Goal: Register for event/course

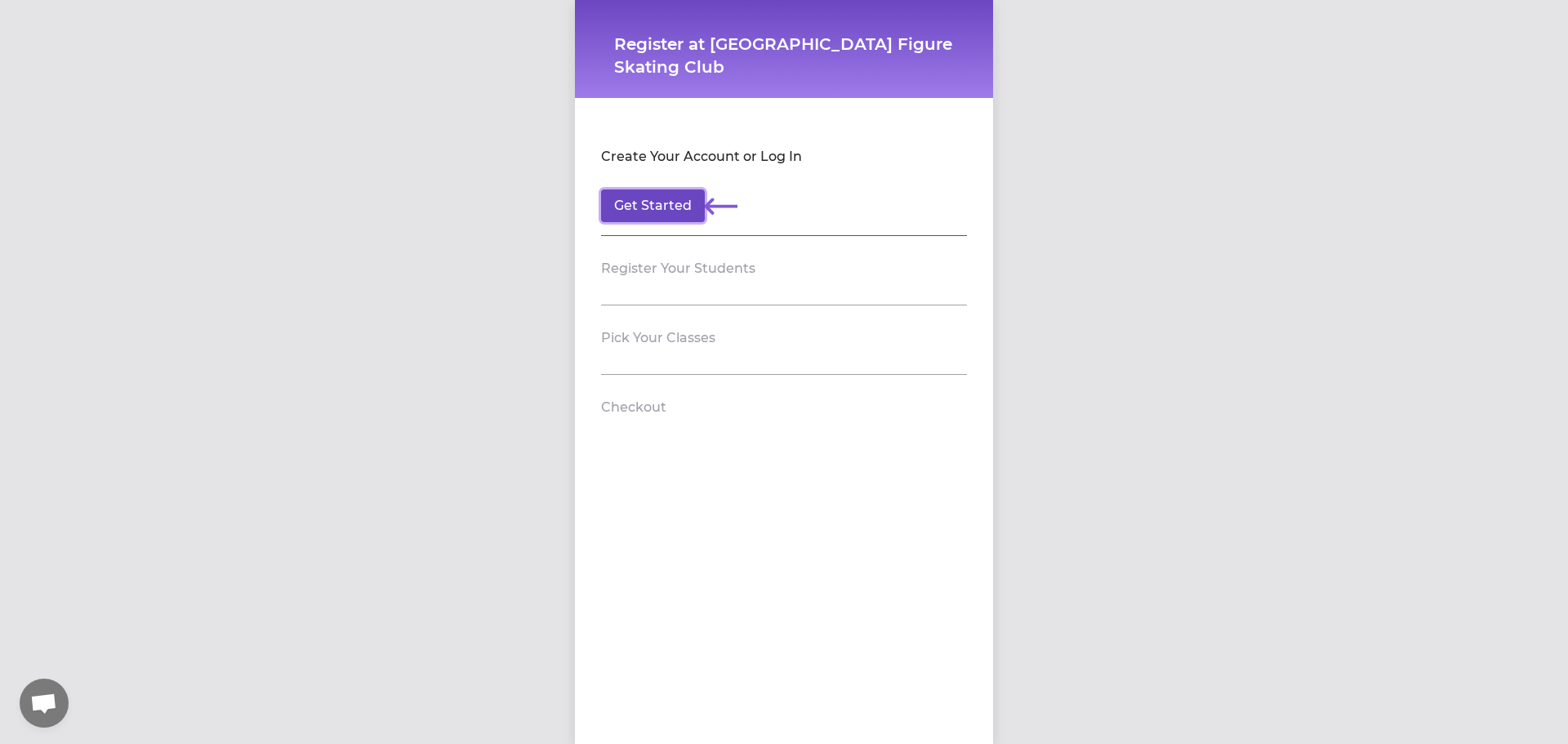
click at [655, 209] on button "Get Started" at bounding box center [653, 206] width 104 height 33
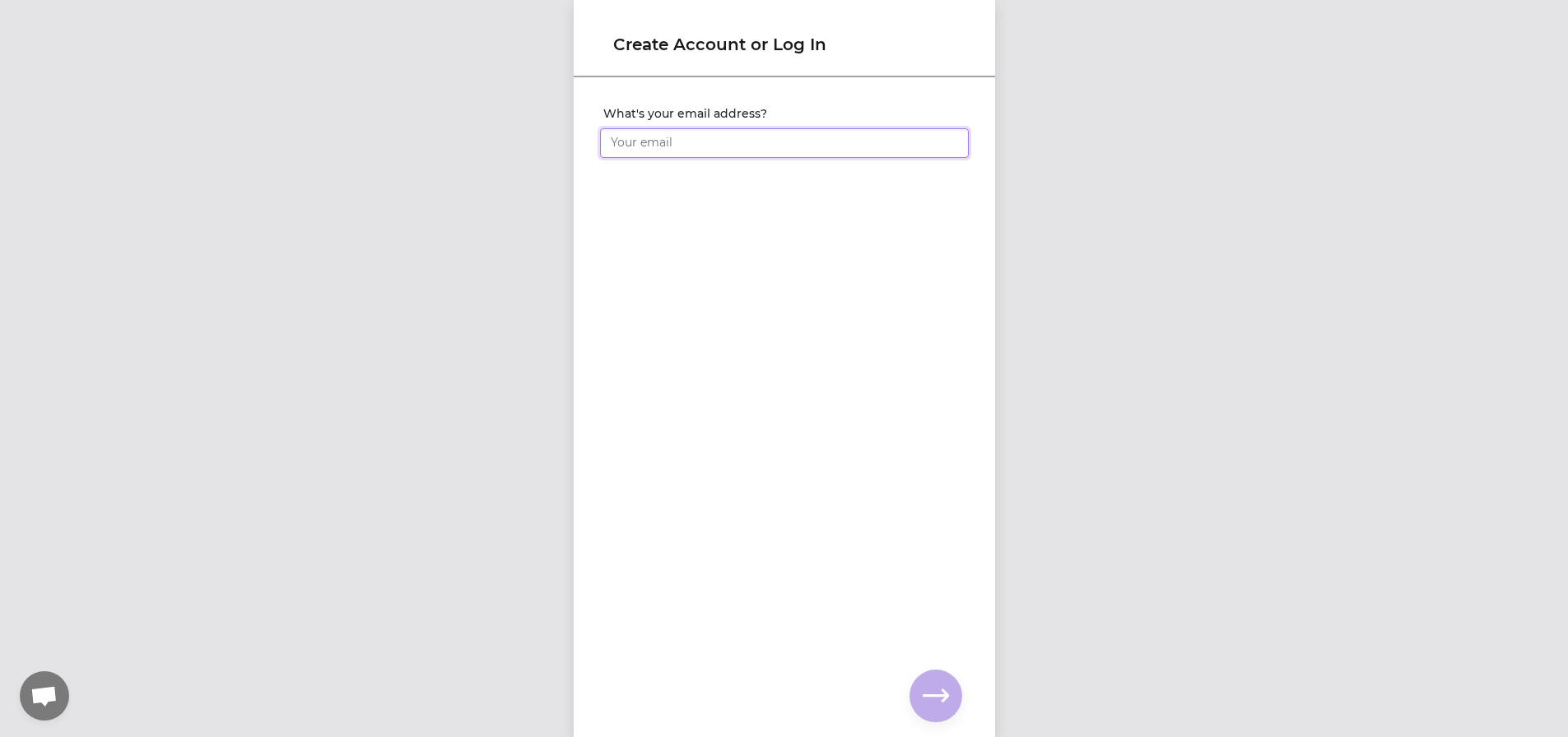
click at [655, 146] on input "What's your email address?" at bounding box center [784, 144] width 369 height 30
type input "[EMAIL_ADDRESS][DOMAIN_NAME]"
click at [935, 685] on icon "button" at bounding box center [935, 695] width 26 height 26
click at [654, 135] on input "What's your full name?" at bounding box center [784, 144] width 369 height 30
drag, startPoint x: 685, startPoint y: 142, endPoint x: 550, endPoint y: 138, distance: 135.1
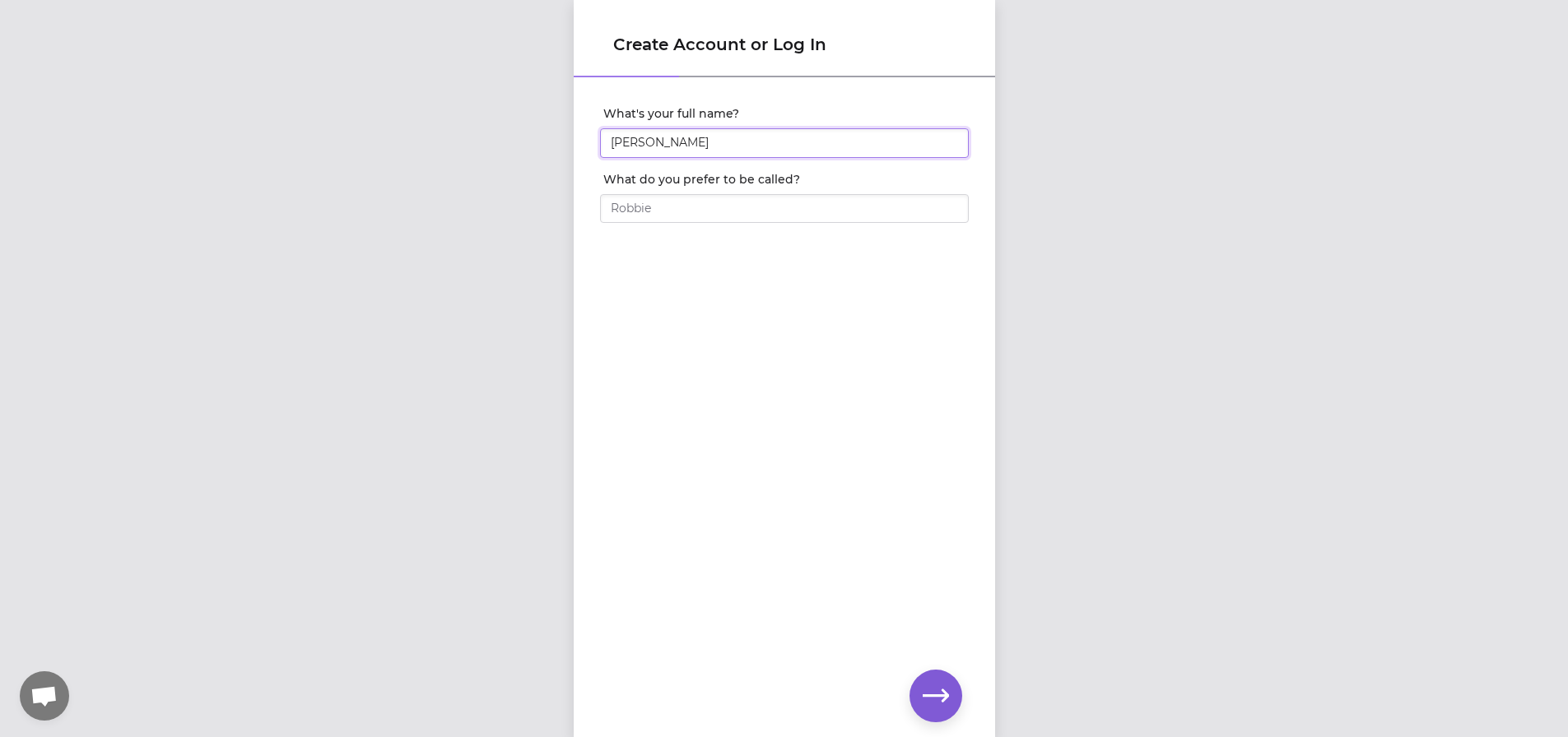
click at [550, 138] on div "Create Account or Log In What's your full name? [PERSON_NAME] What do you prefe…" at bounding box center [784, 368] width 1568 height 737
type input "[PERSON_NAME]"
click at [928, 691] on icon "button" at bounding box center [935, 695] width 26 height 26
click at [643, 217] on input "What do you prefer to be called?" at bounding box center [784, 209] width 369 height 30
type input "[PERSON_NAME]"
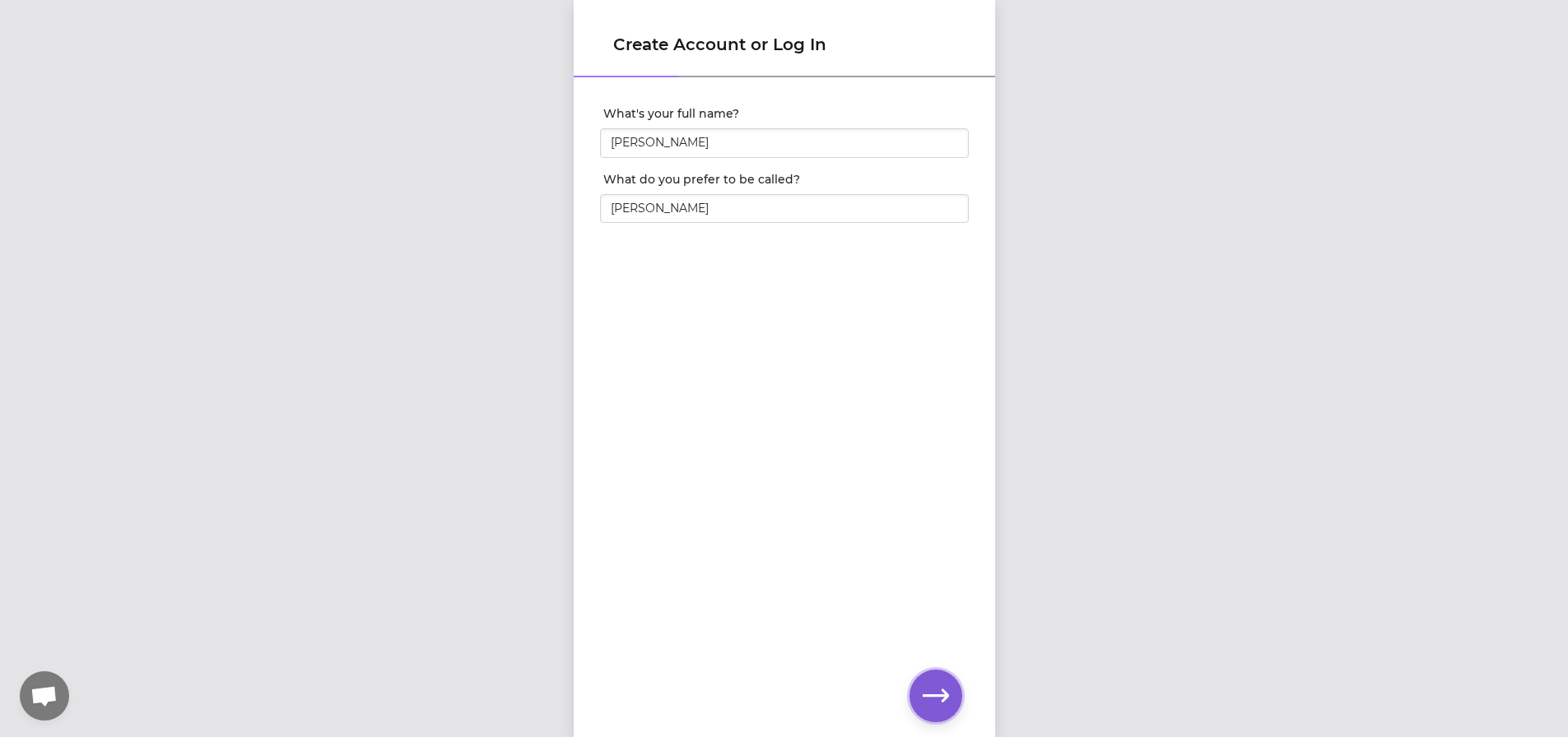
click at [948, 692] on icon "button" at bounding box center [935, 695] width 26 height 26
click at [664, 144] on input "What's your phone number?" at bounding box center [784, 144] width 369 height 30
type input "[PHONE_NUMBER]"
click at [946, 701] on icon "button" at bounding box center [935, 695] width 26 height 26
click at [943, 697] on icon "button" at bounding box center [935, 695] width 26 height 26
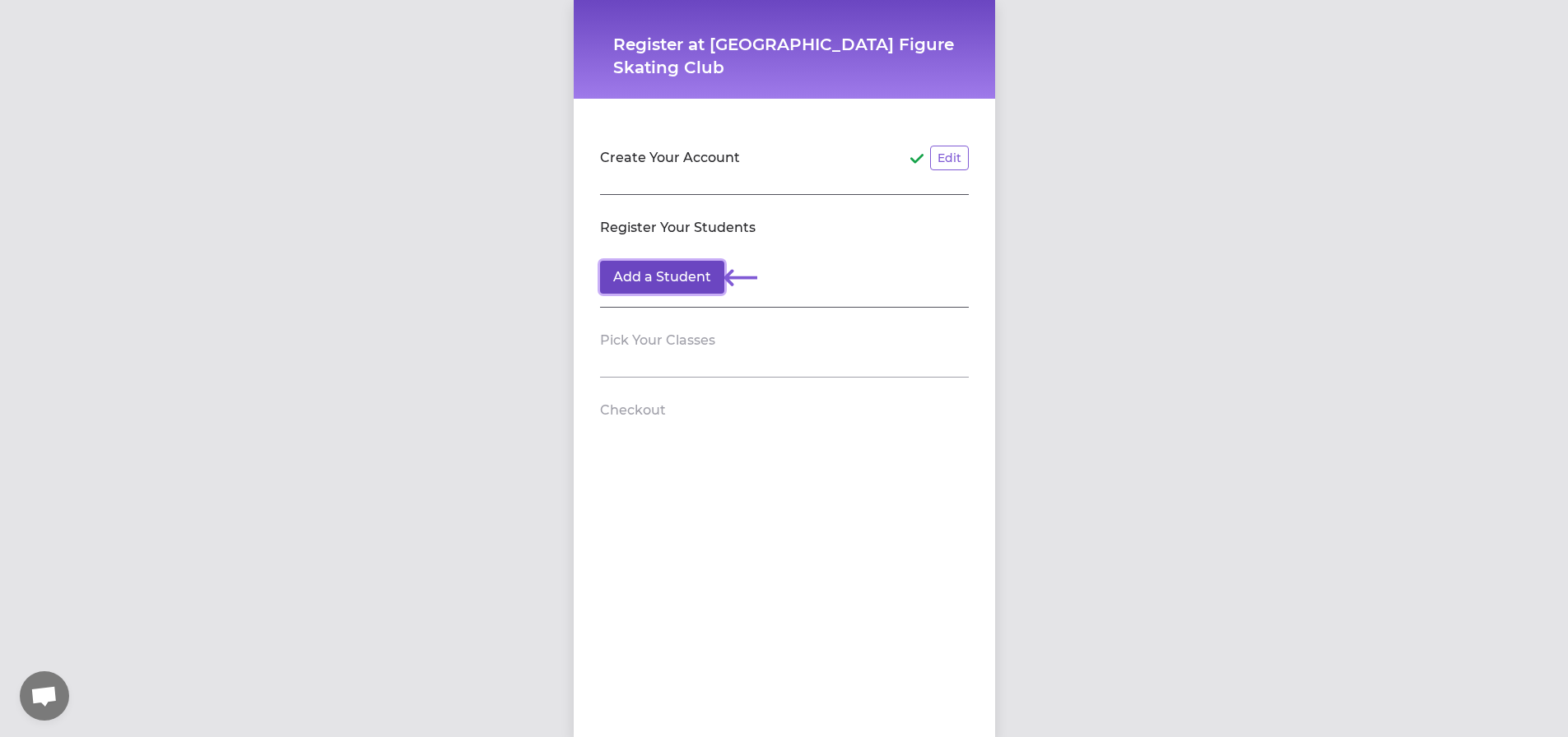
click at [642, 274] on button "Add a Student" at bounding box center [662, 278] width 124 height 33
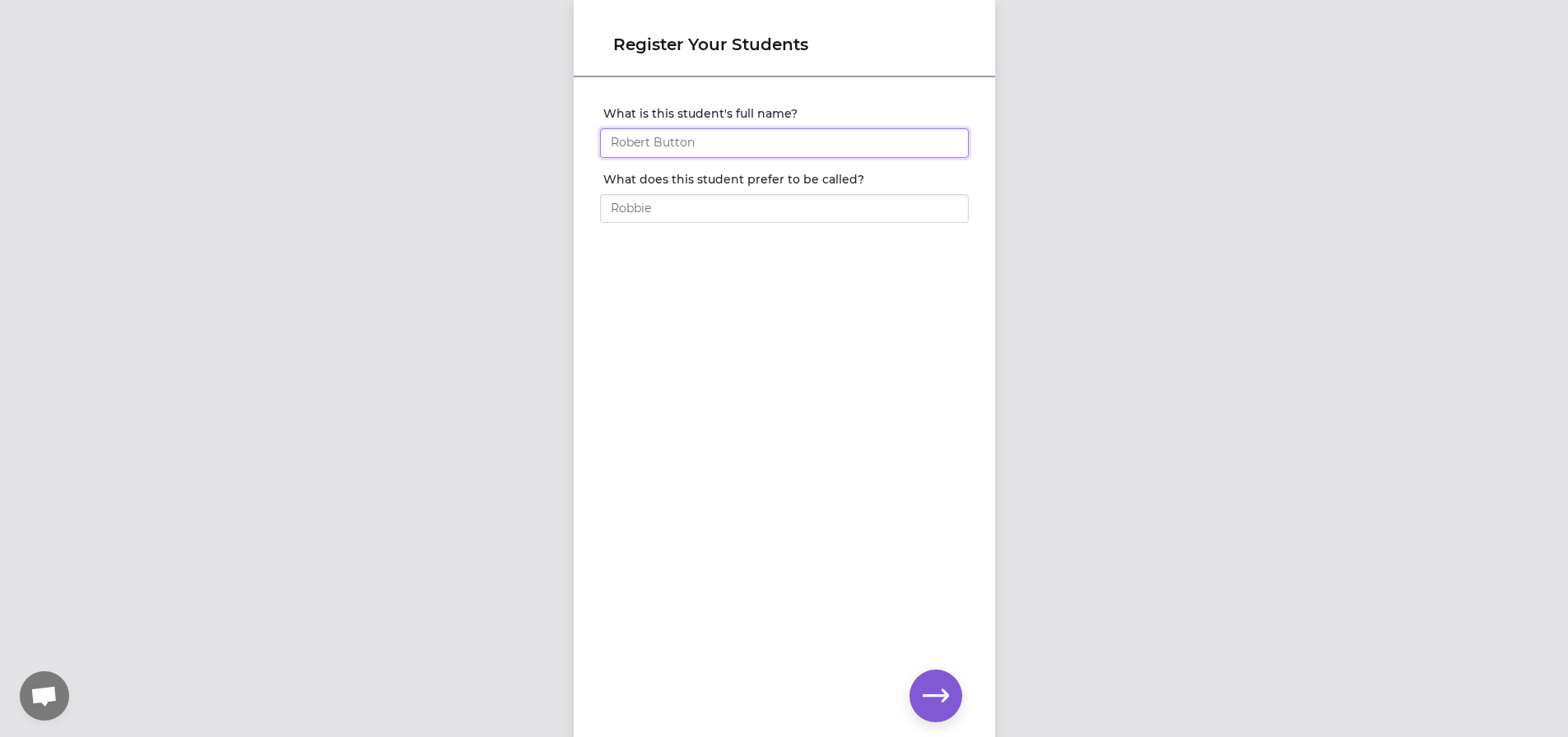
click at [653, 131] on input "What is this student's full name?" at bounding box center [784, 144] width 369 height 30
type input "t"
type input "[PERSON_NAME]"
type input "TRENT"
click at [934, 695] on icon "button" at bounding box center [935, 695] width 26 height 12
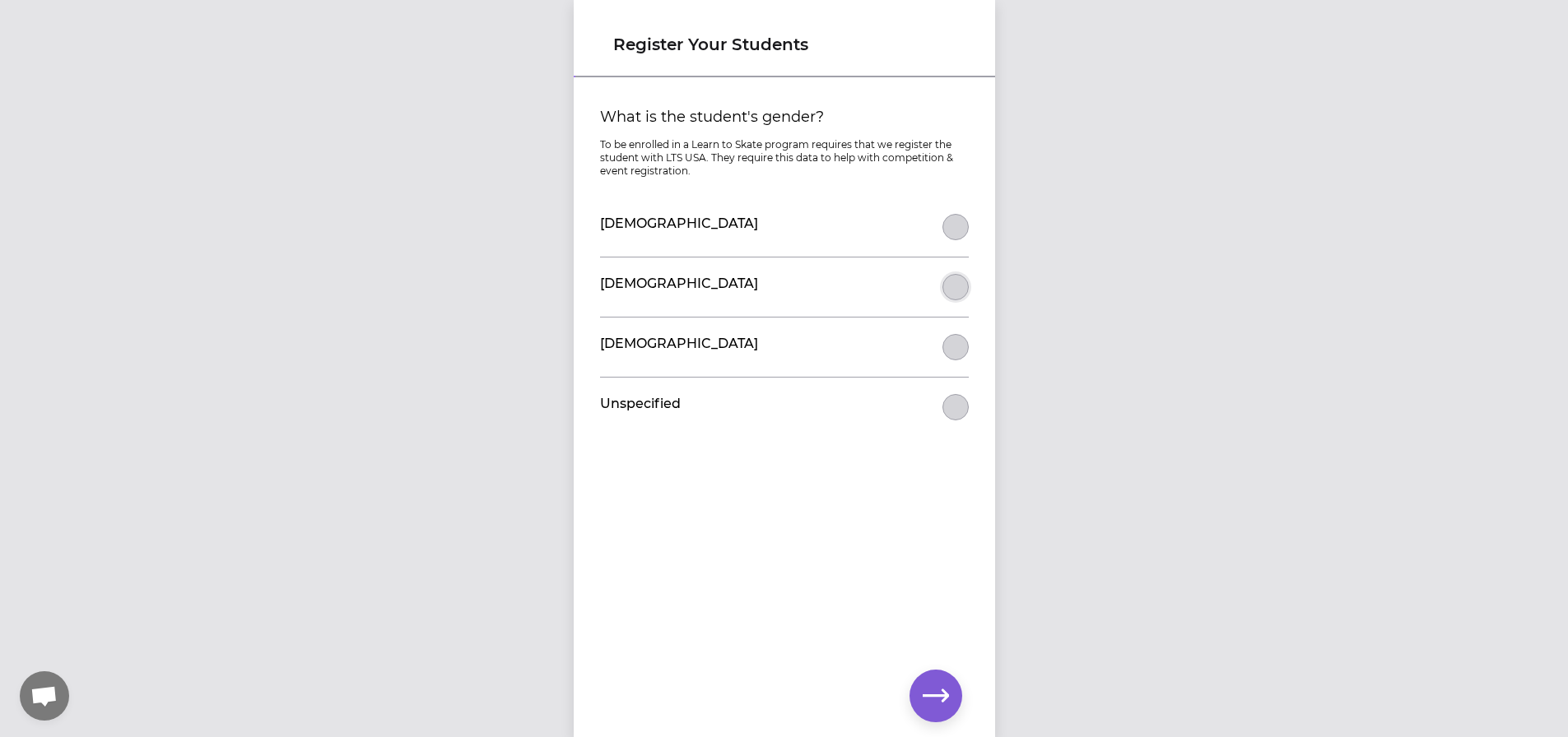
click at [946, 287] on button "What is the student's gender?" at bounding box center [955, 287] width 26 height 26
click at [924, 690] on icon "button" at bounding box center [935, 695] width 26 height 26
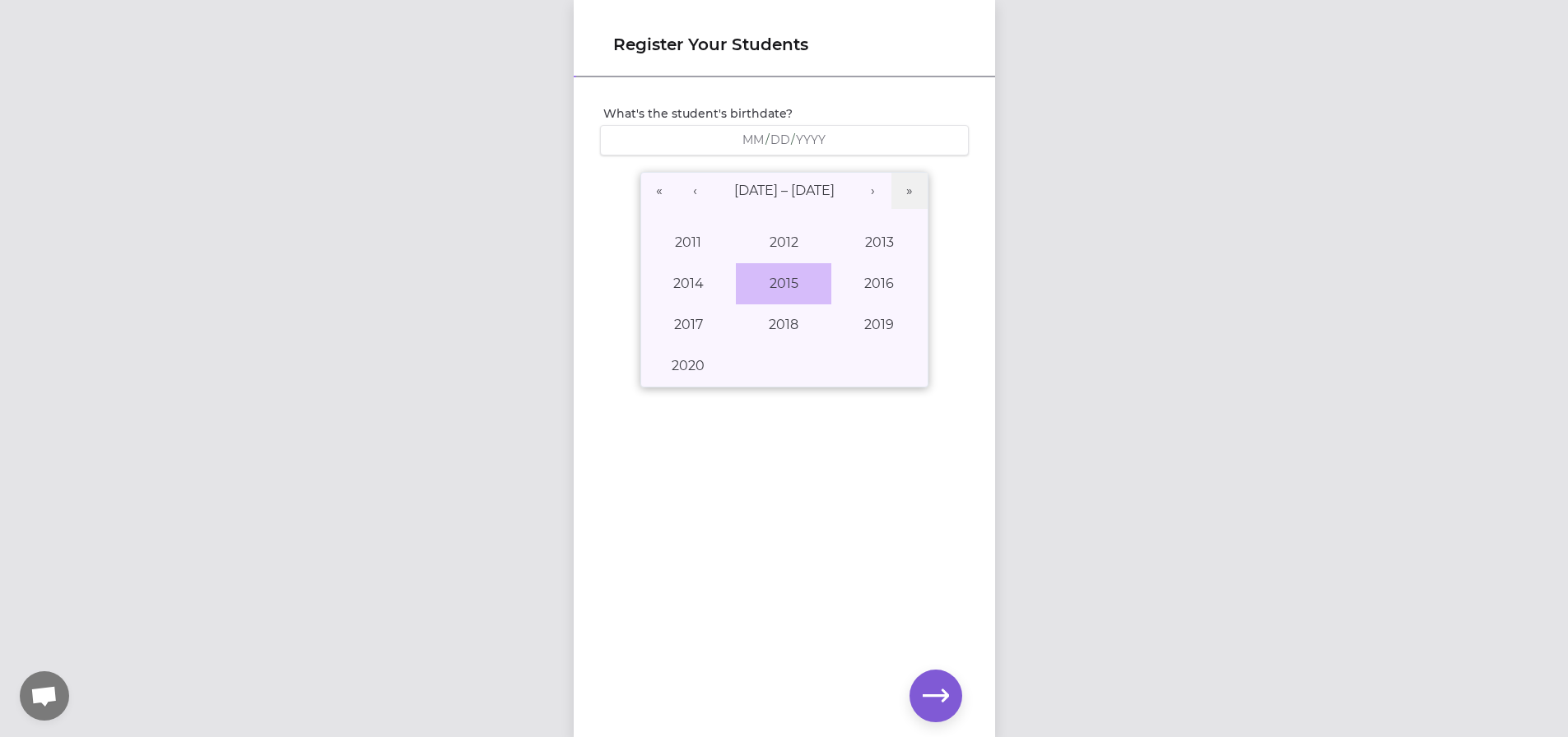
click at [786, 285] on button "2015" at bounding box center [783, 283] width 95 height 41
click at [683, 365] on abbr "October" at bounding box center [687, 366] width 55 height 16
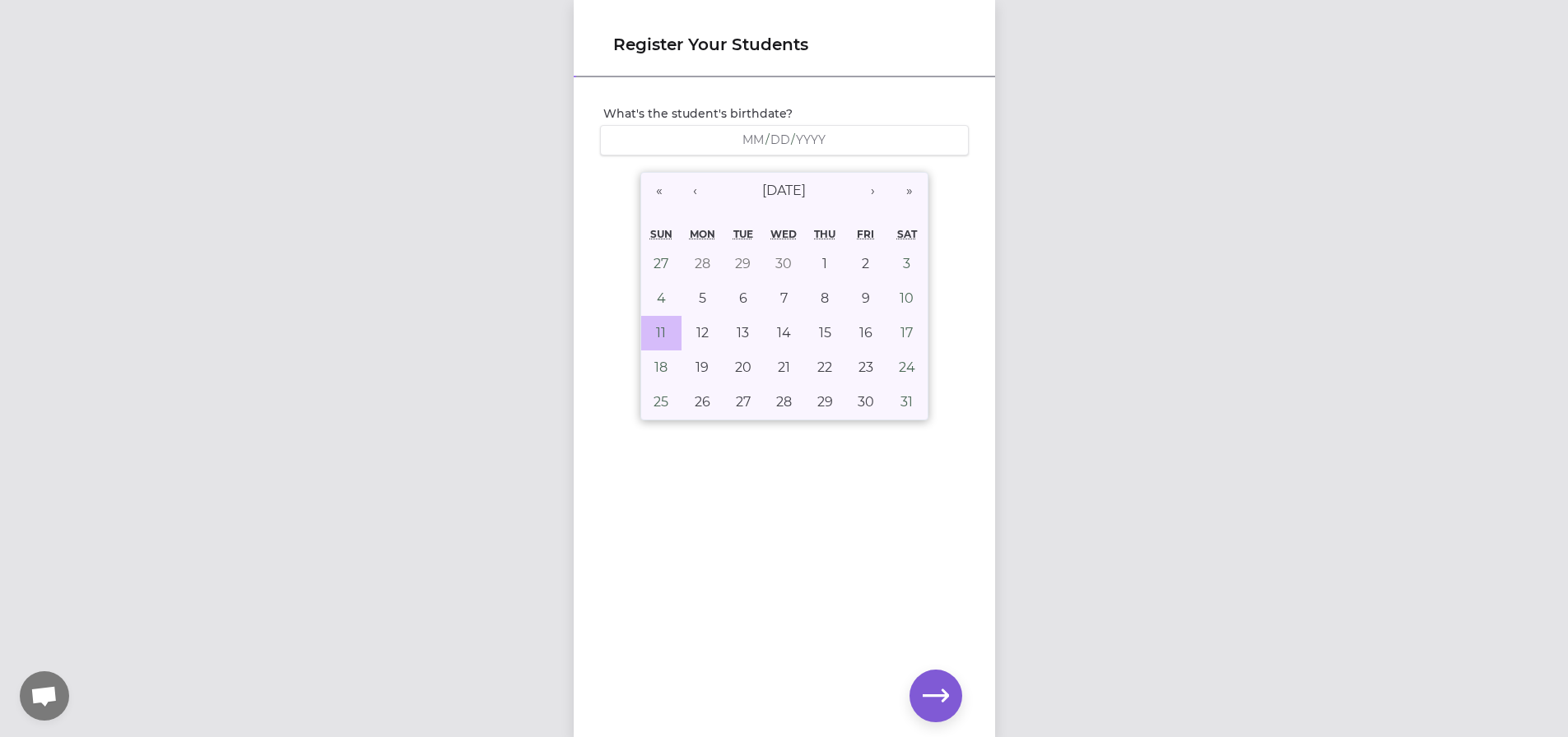
click at [661, 331] on button "11" at bounding box center [661, 332] width 41 height 34
type input "[DATE]"
type input "10"
type input "11"
type input "2015"
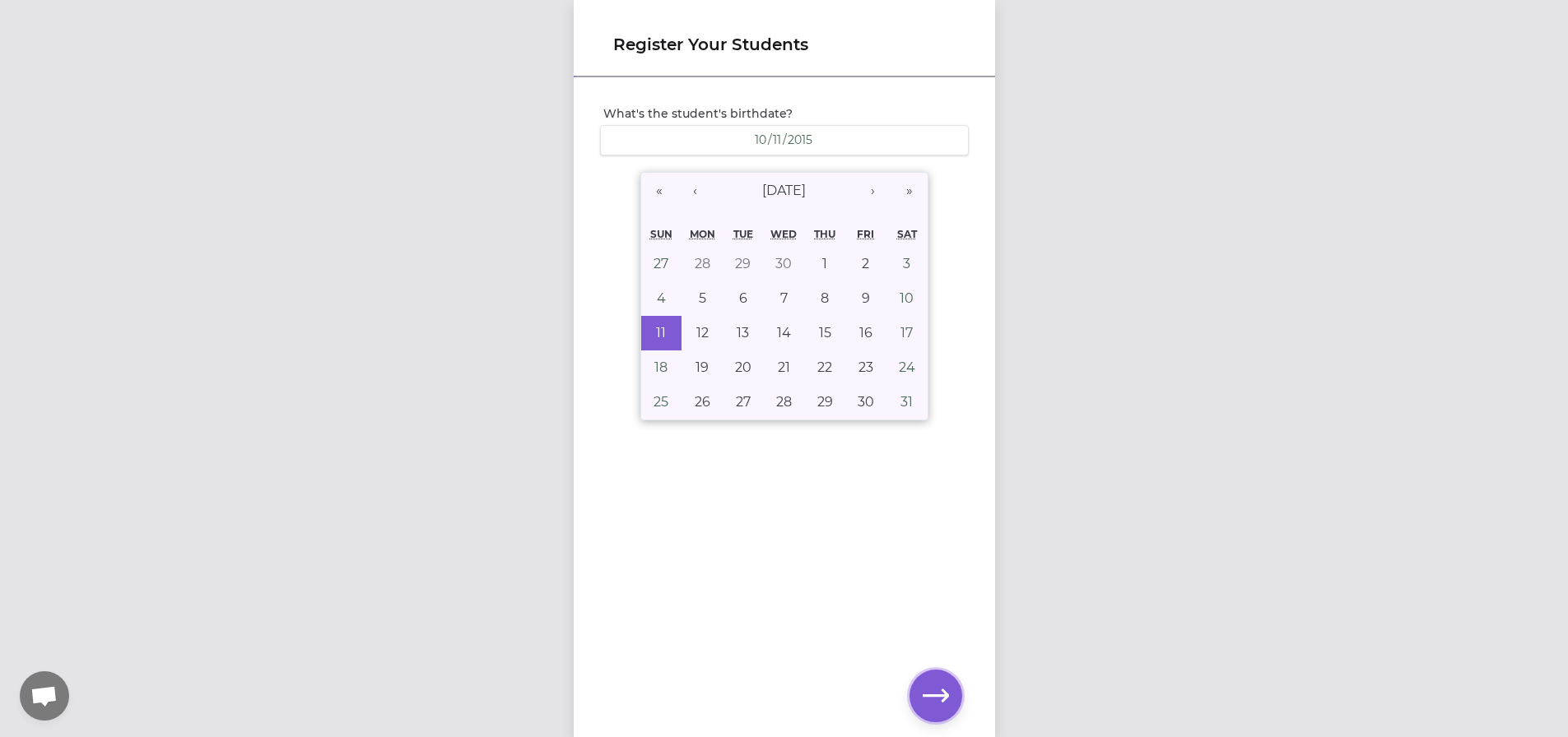
click at [942, 693] on icon "button" at bounding box center [935, 695] width 26 height 26
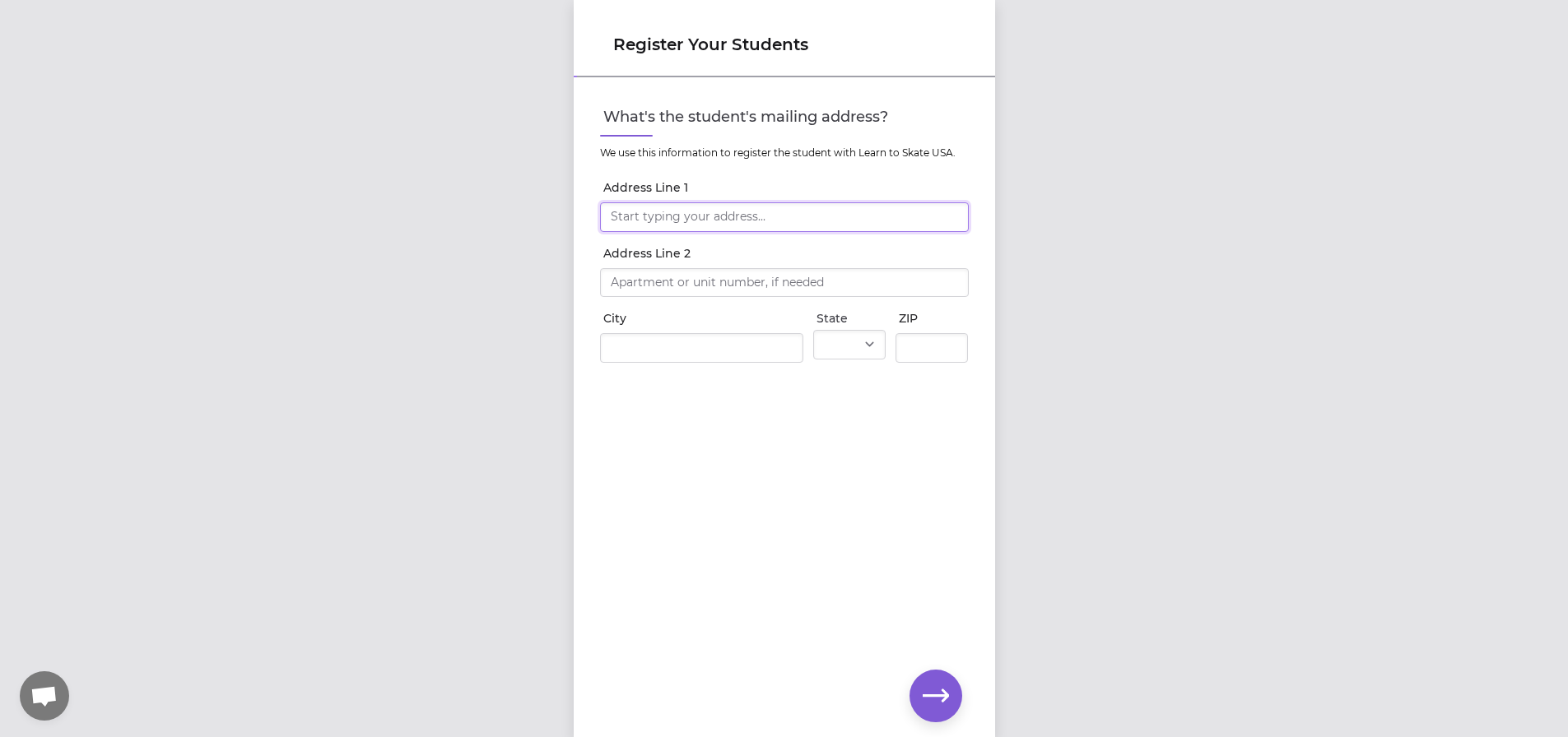
click at [639, 225] on input "Address Line 1" at bounding box center [784, 218] width 369 height 30
type input "[STREET_ADDRESS]"
type input "[GEOGRAPHIC_DATA]"
select select "WA"
type input "99223"
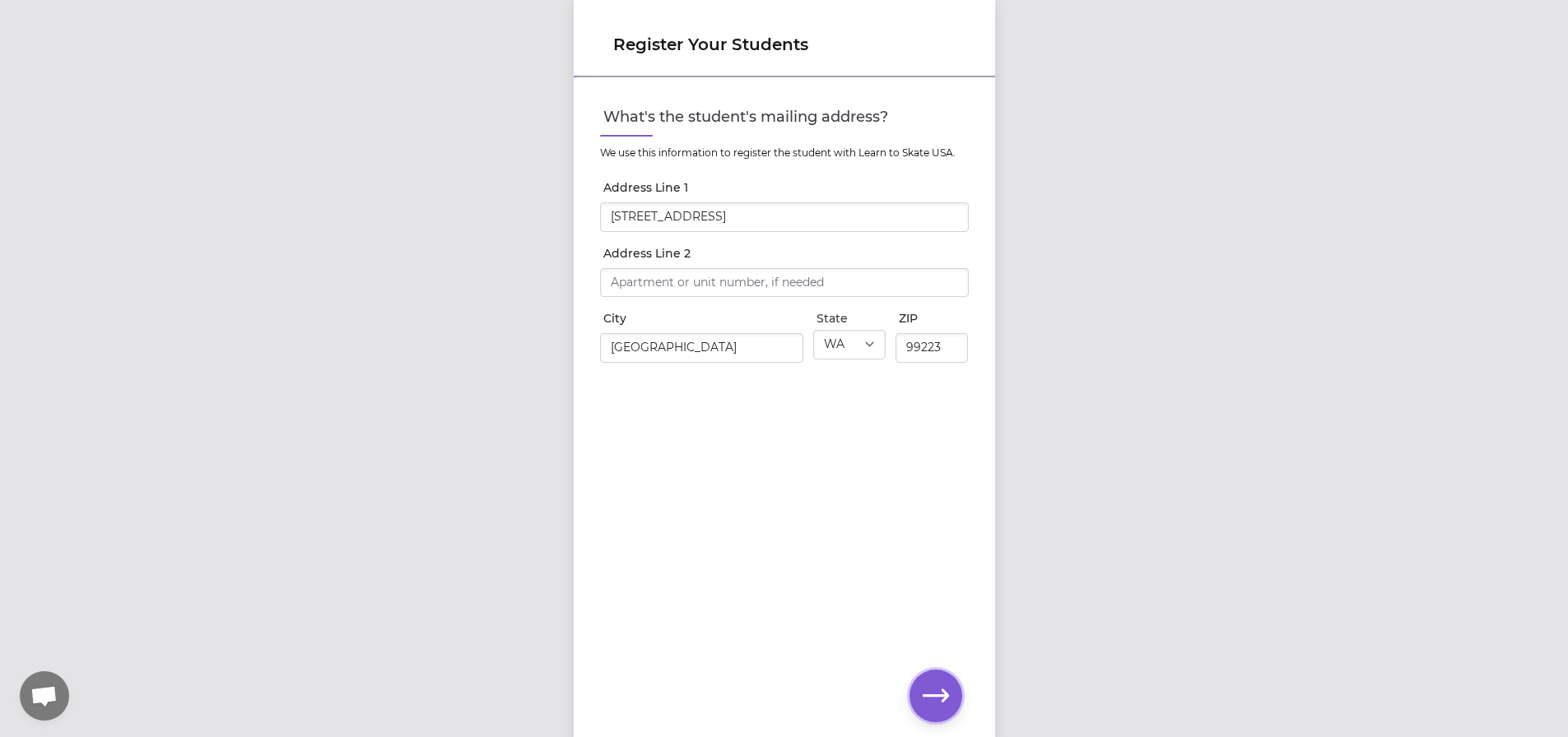
click at [946, 698] on icon "button" at bounding box center [935, 695] width 26 height 12
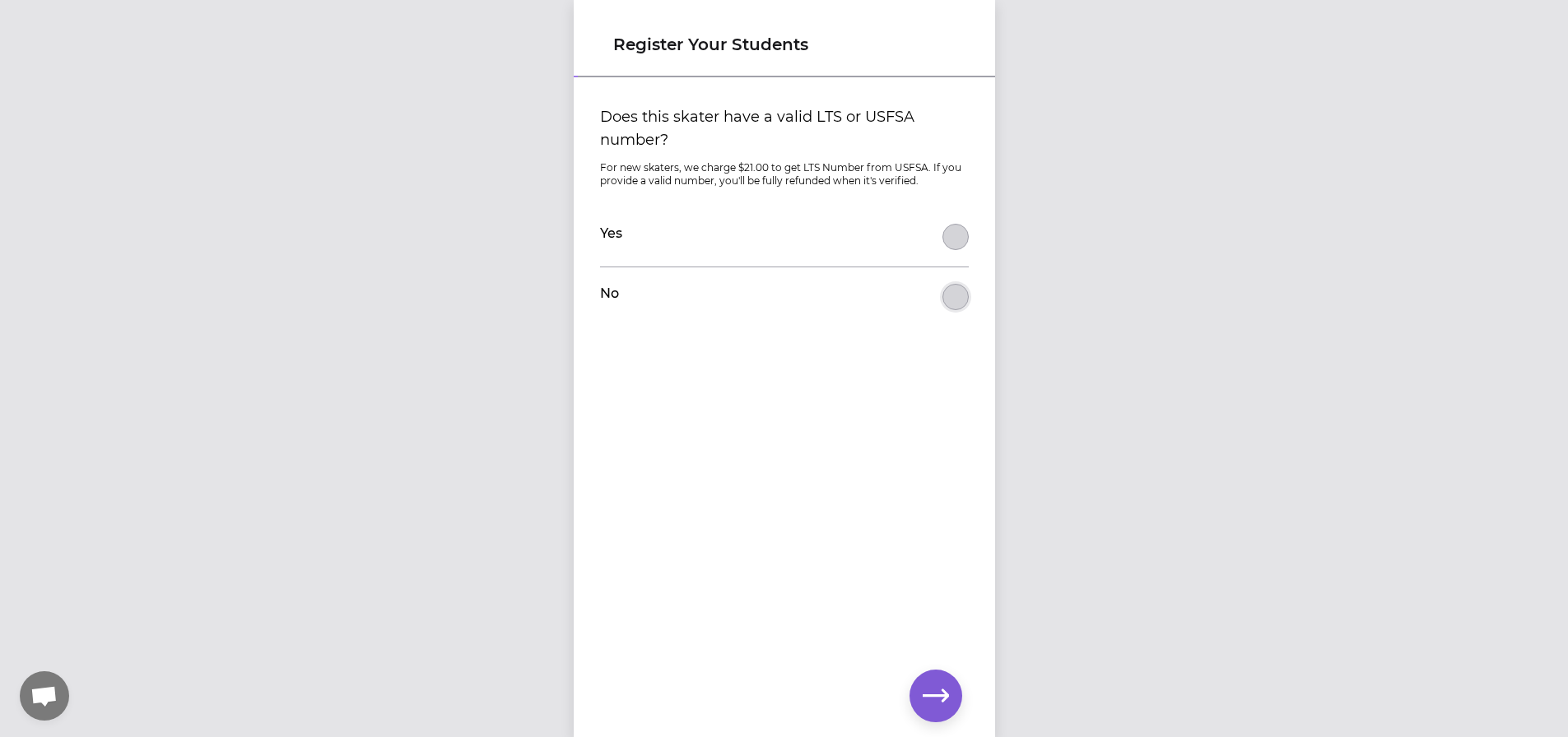
click at [949, 300] on button "Does this skater have a valid LTS or USFSA number?" at bounding box center [955, 297] width 26 height 26
click at [943, 708] on icon "button" at bounding box center [935, 695] width 26 height 26
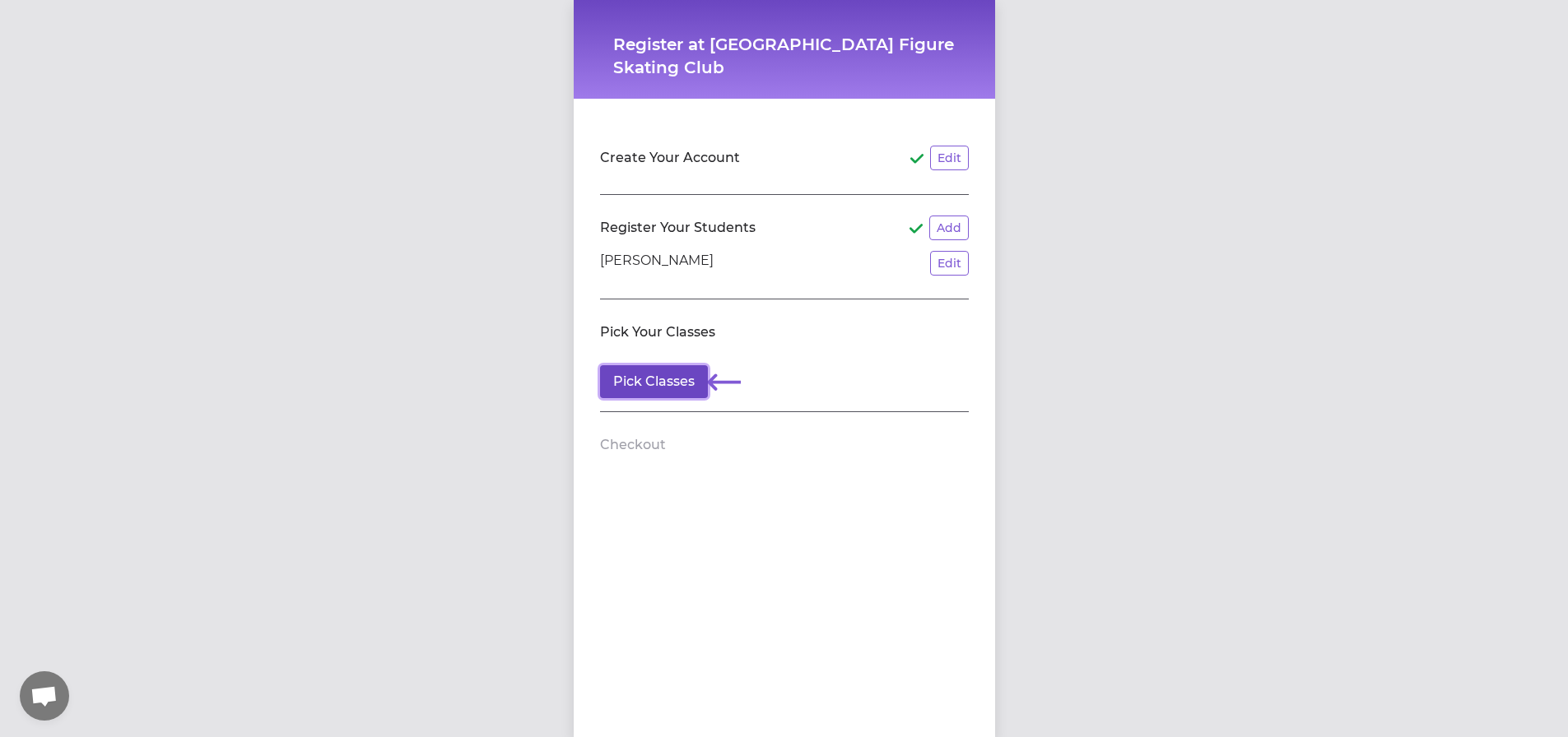
click at [633, 389] on button "Pick Classes" at bounding box center [654, 382] width 107 height 33
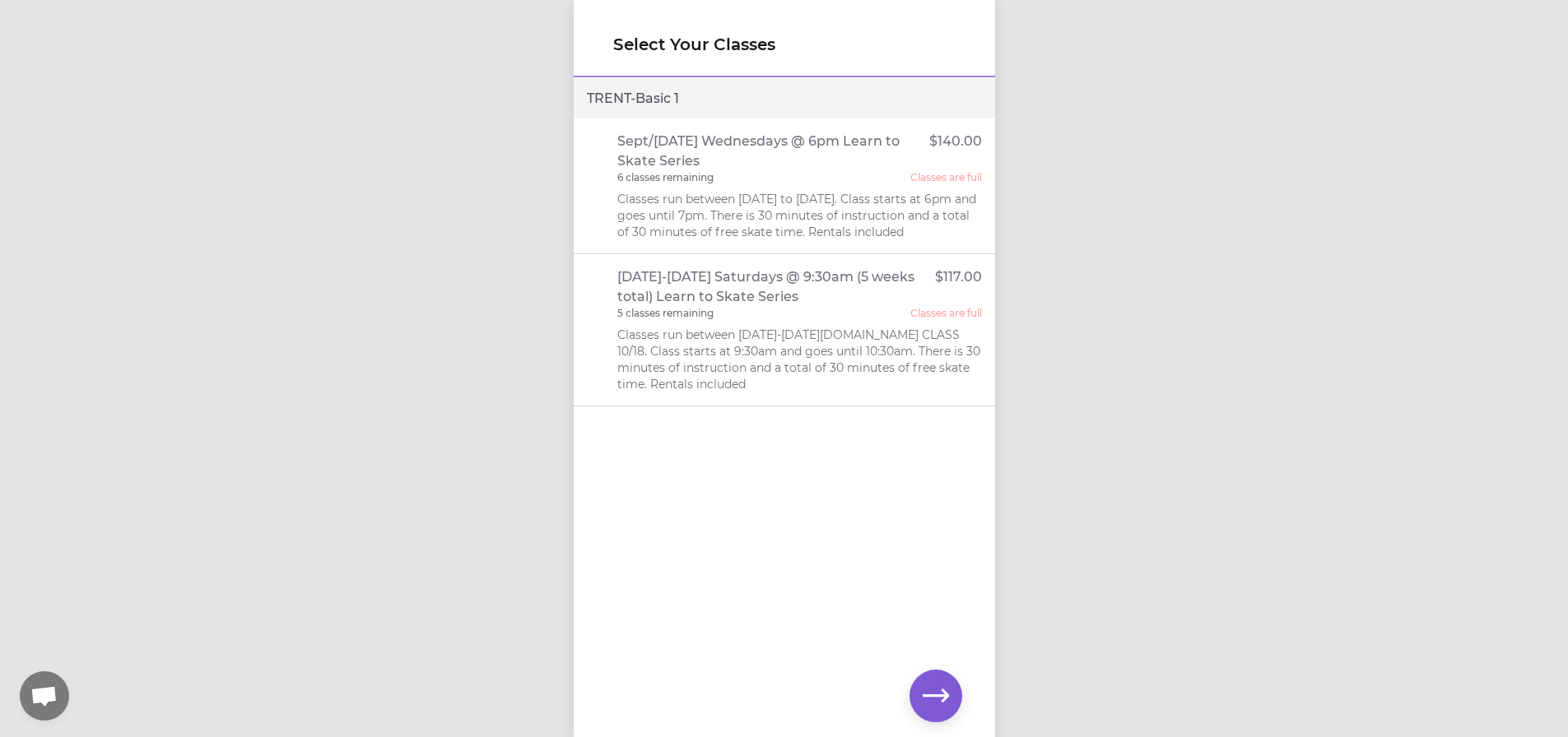
click at [743, 221] on p "Classes run between [DATE] to [DATE]. Class starts at 6pm and goes until 7pm. T…" at bounding box center [799, 215] width 365 height 49
click at [740, 188] on div "Sept/[DATE] Wednesdays @ 6pm Learn to Skate Series $140.00 6 classes remaining …" at bounding box center [799, 185] width 365 height 108
click at [661, 194] on p "Classes run between [DATE] to [DATE]. Class starts at 6pm and goes until 7pm. T…" at bounding box center [799, 215] width 365 height 49
click at [957, 683] on button "button" at bounding box center [935, 695] width 53 height 53
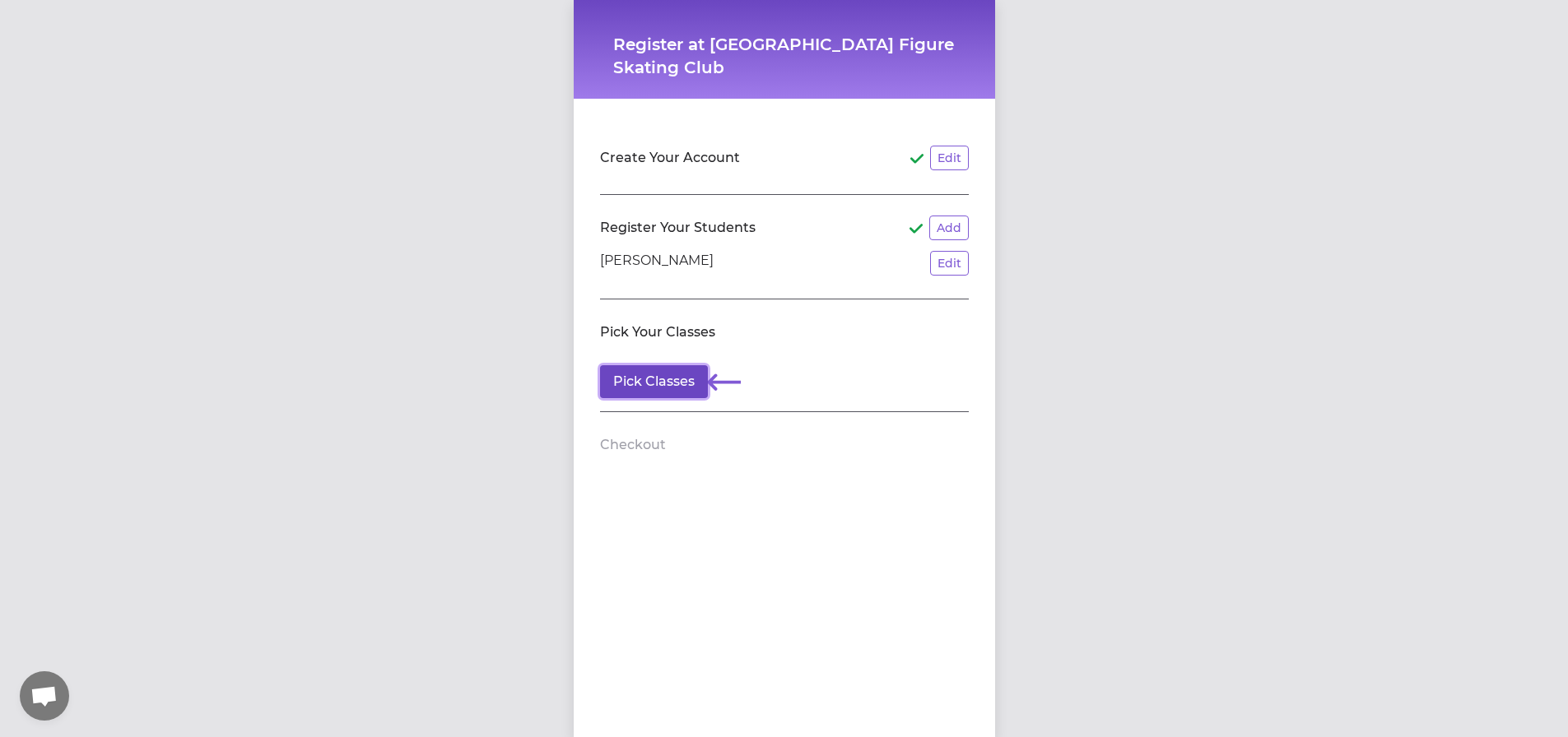
click at [627, 376] on button "Pick Classes" at bounding box center [654, 382] width 107 height 33
